Goal: Transaction & Acquisition: Purchase product/service

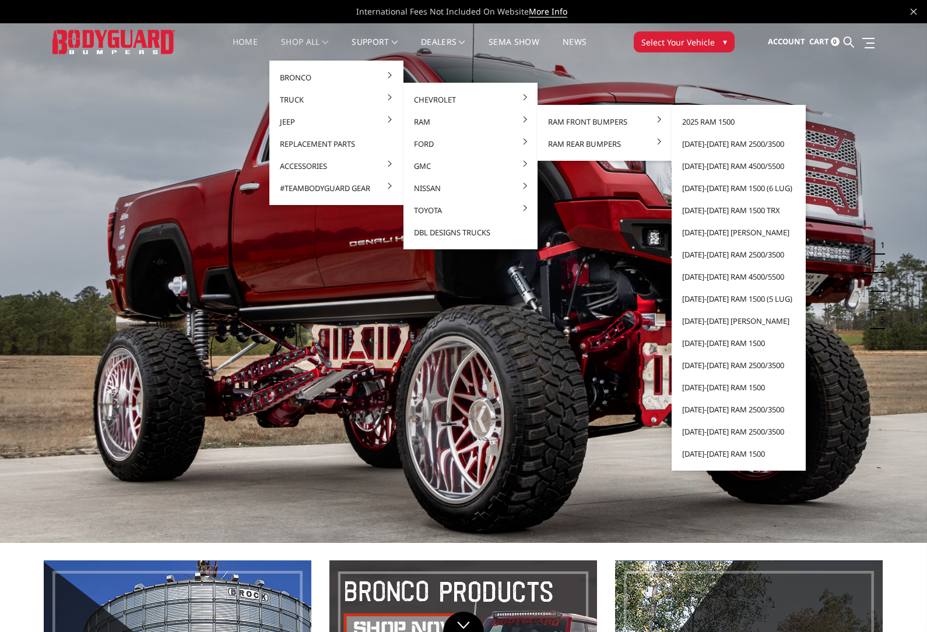
click at [747, 145] on link "[DATE]-[DATE] Ram 2500/3500" at bounding box center [738, 144] width 125 height 22
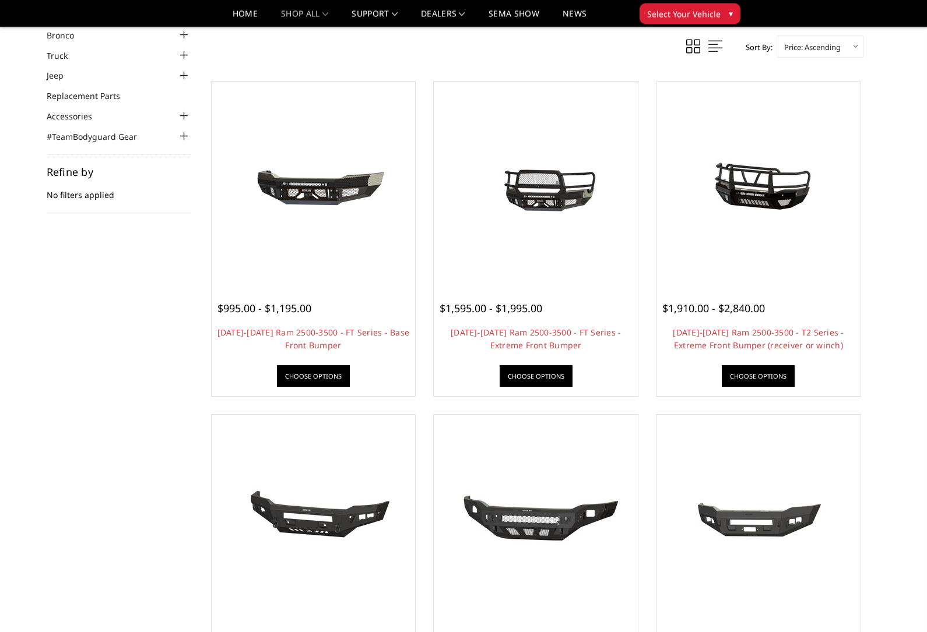
scroll to position [62, 0]
click at [353, 186] on img at bounding box center [313, 183] width 186 height 87
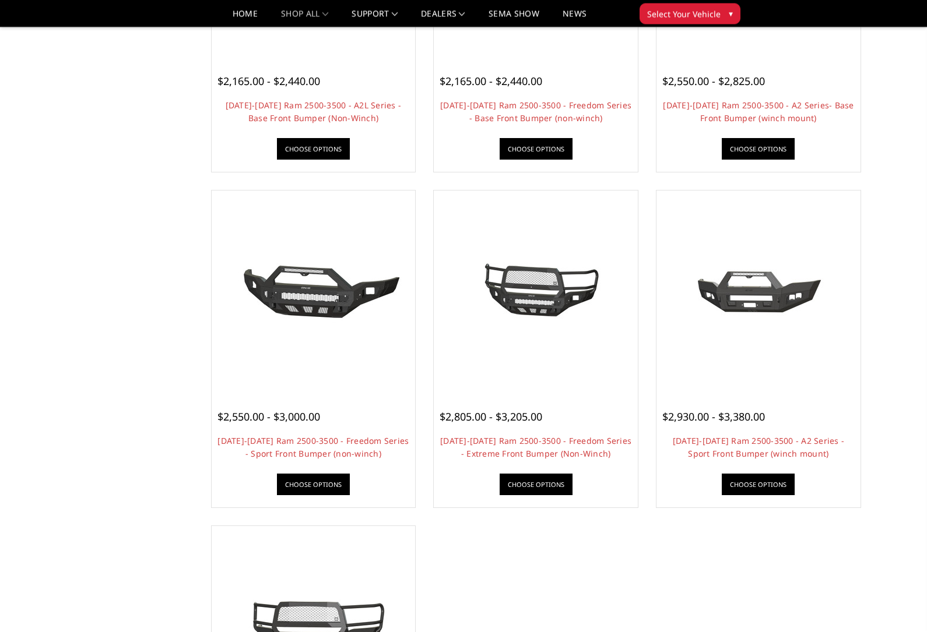
scroll to position [625, 0]
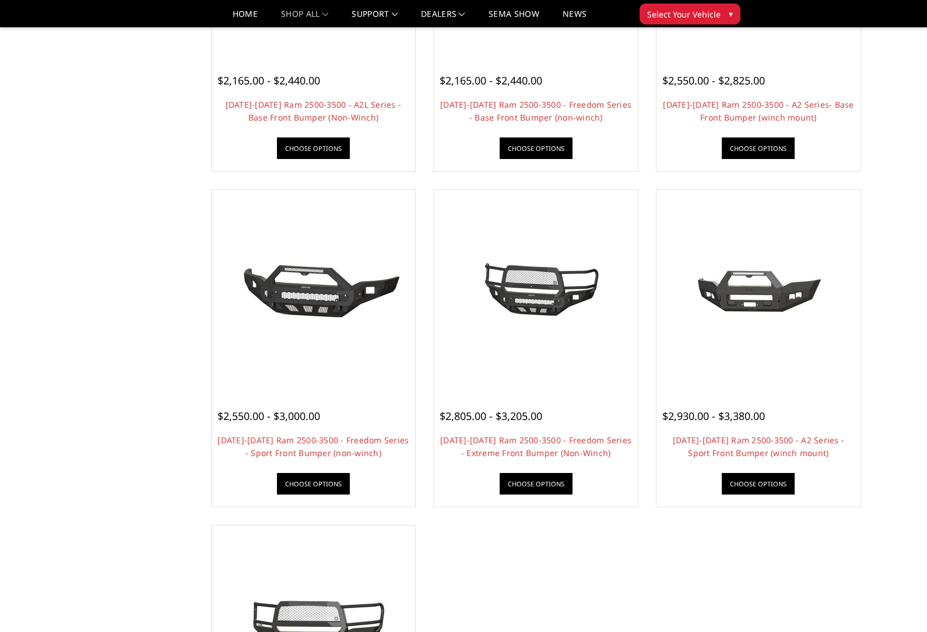
click at [798, 283] on img at bounding box center [758, 292] width 186 height 124
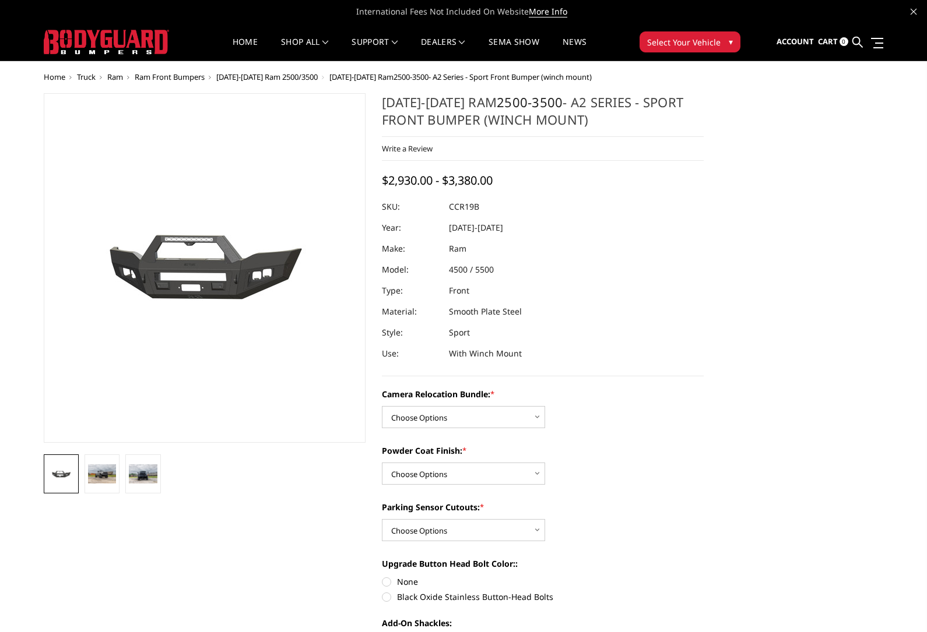
click at [102, 481] on img at bounding box center [102, 473] width 28 height 19
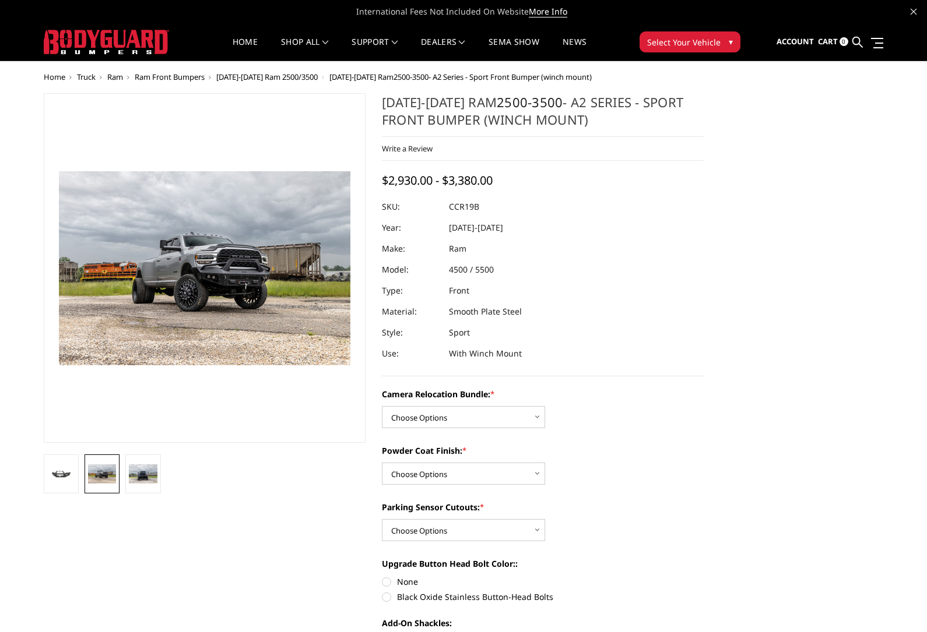
click at [139, 477] on img at bounding box center [143, 473] width 28 height 19
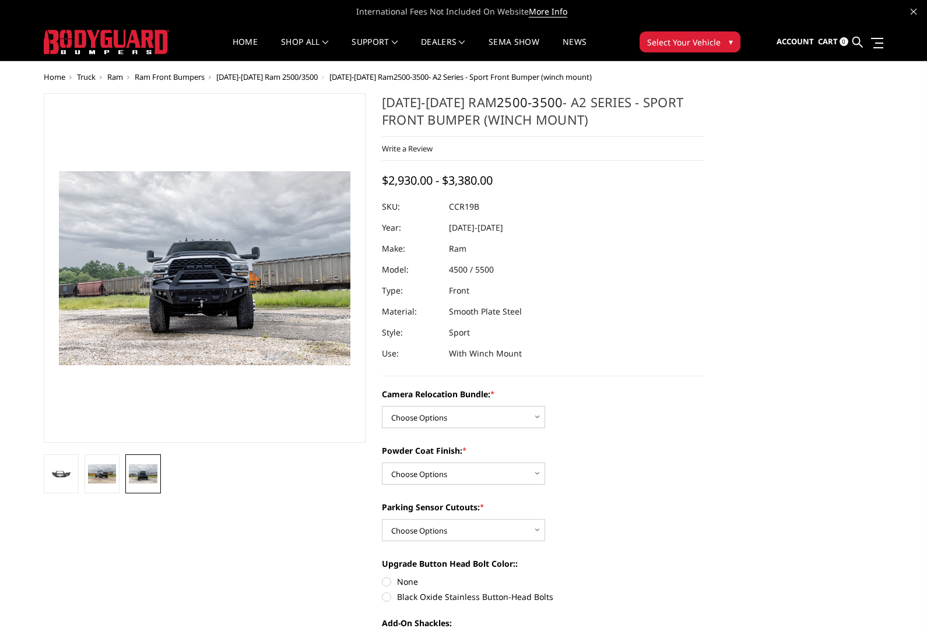
click at [109, 480] on img at bounding box center [102, 473] width 28 height 19
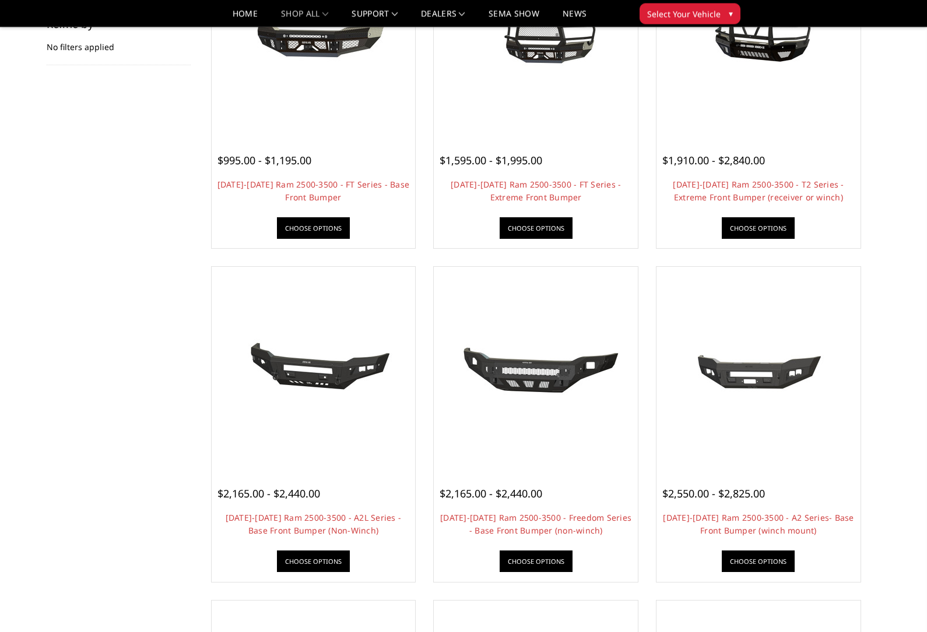
scroll to position [179, 0]
